Goal: Task Accomplishment & Management: Manage account settings

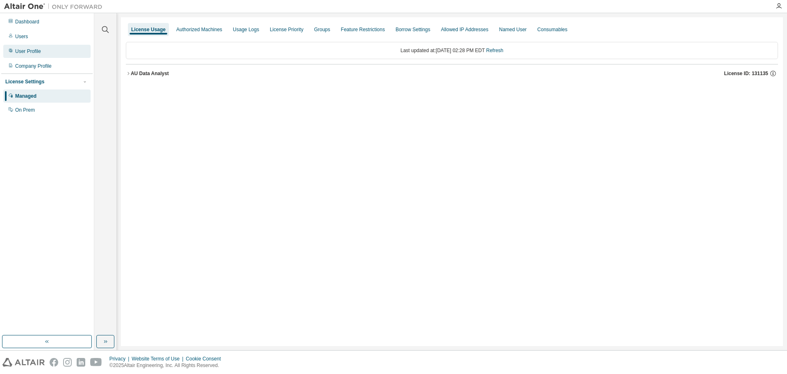
click at [39, 49] on div "User Profile" at bounding box center [28, 51] width 26 height 7
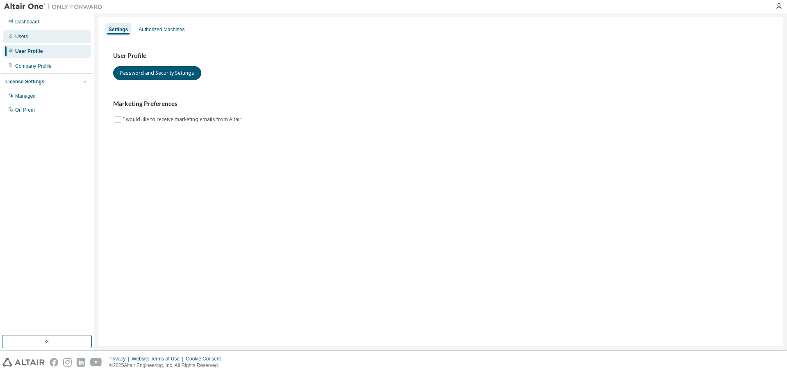
click at [25, 37] on div "Users" at bounding box center [21, 36] width 13 height 7
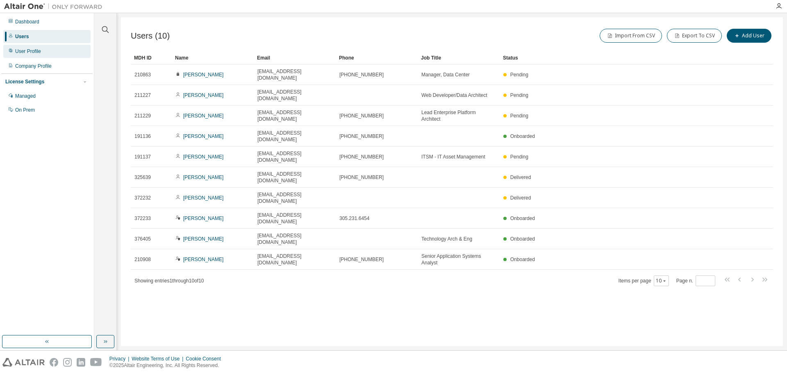
click at [32, 50] on div "User Profile" at bounding box center [28, 51] width 26 height 7
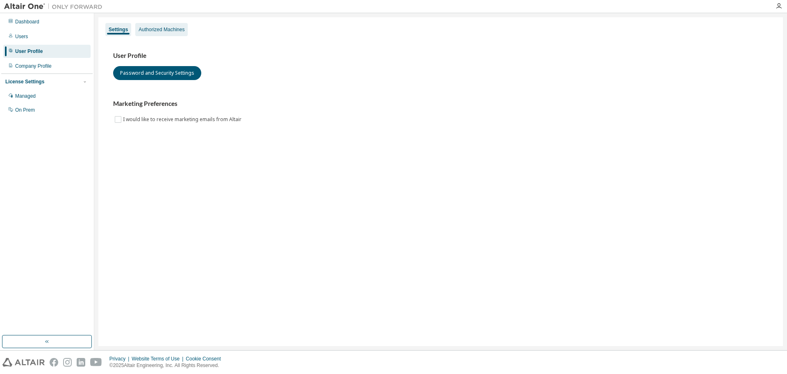
click at [175, 29] on div "Authorized Machines" at bounding box center [162, 29] width 46 height 7
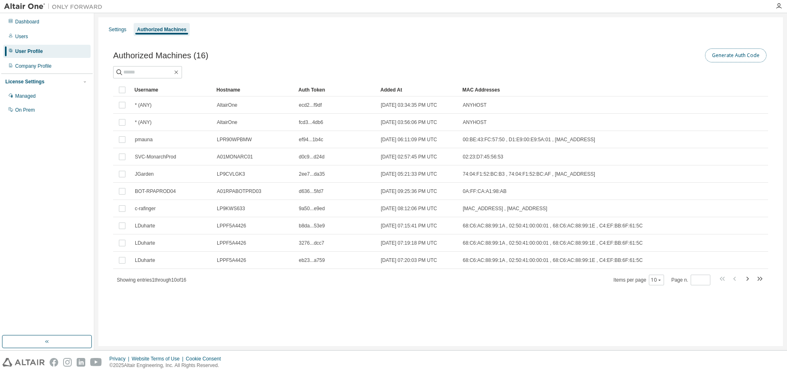
click at [739, 55] on button "Generate Auth Code" at bounding box center [736, 55] width 62 height 14
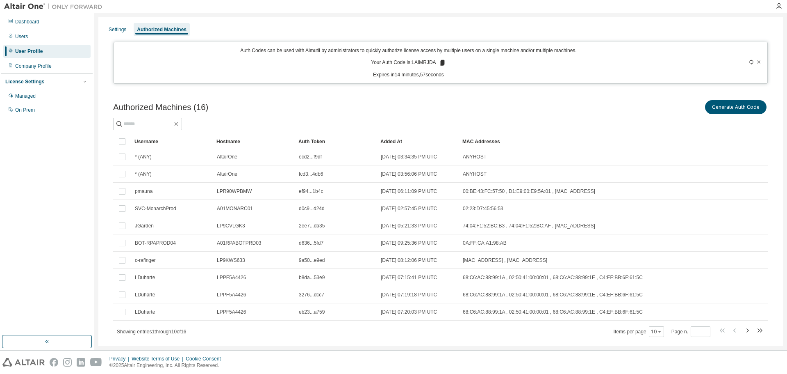
click at [441, 62] on icon at bounding box center [442, 63] width 5 height 6
